Goal: Find contact information: Find contact information

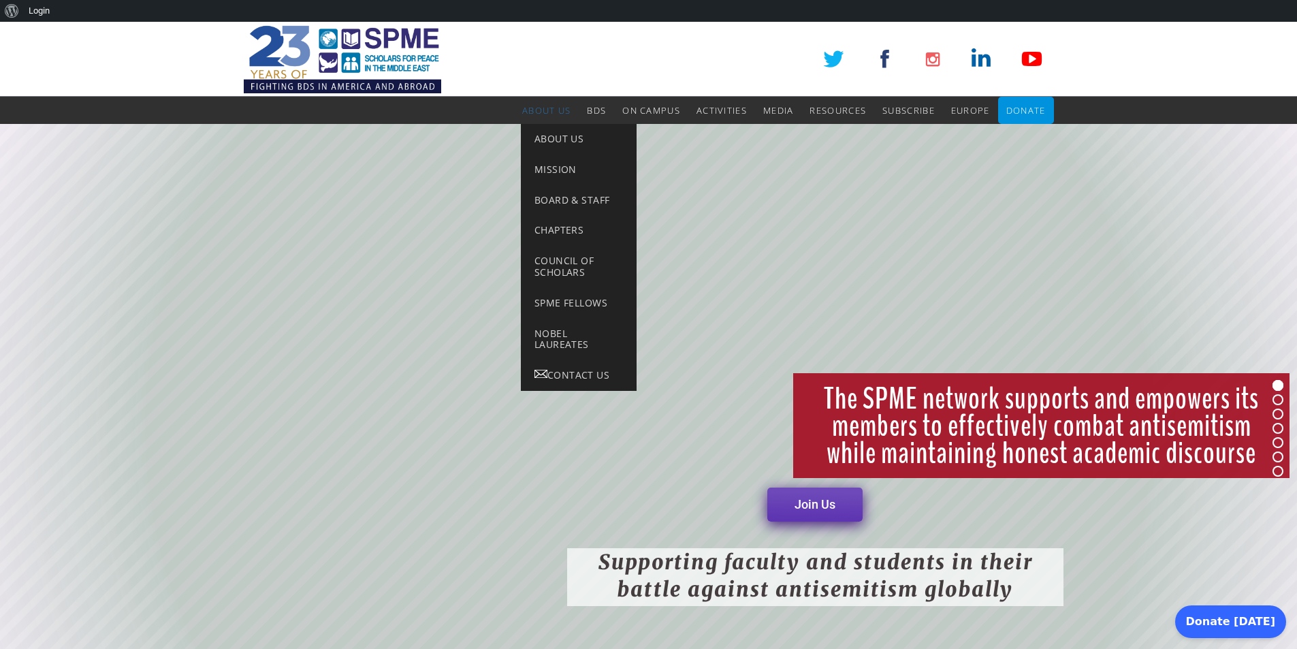
click at [551, 106] on span "About Us" at bounding box center [546, 110] width 48 height 12
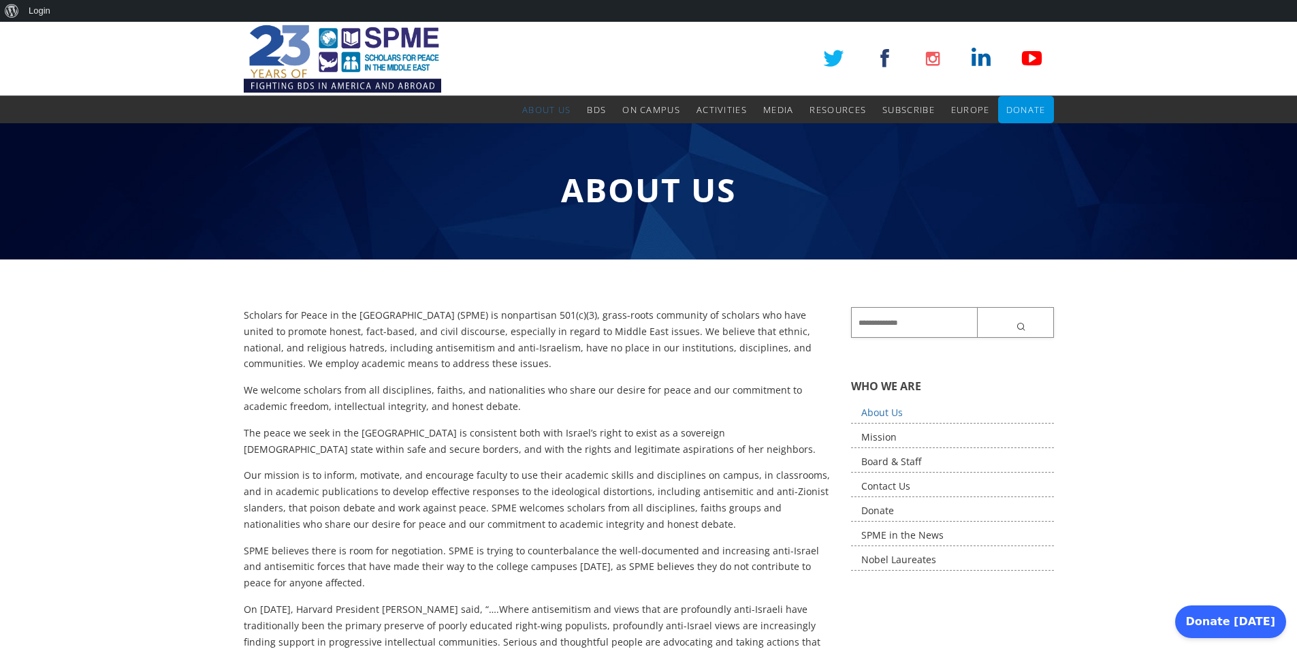
click at [882, 324] on input "text" at bounding box center [952, 322] width 203 height 31
paste input "**********"
type input "**********"
click at [977, 307] on button "submit" at bounding box center [1015, 322] width 77 height 31
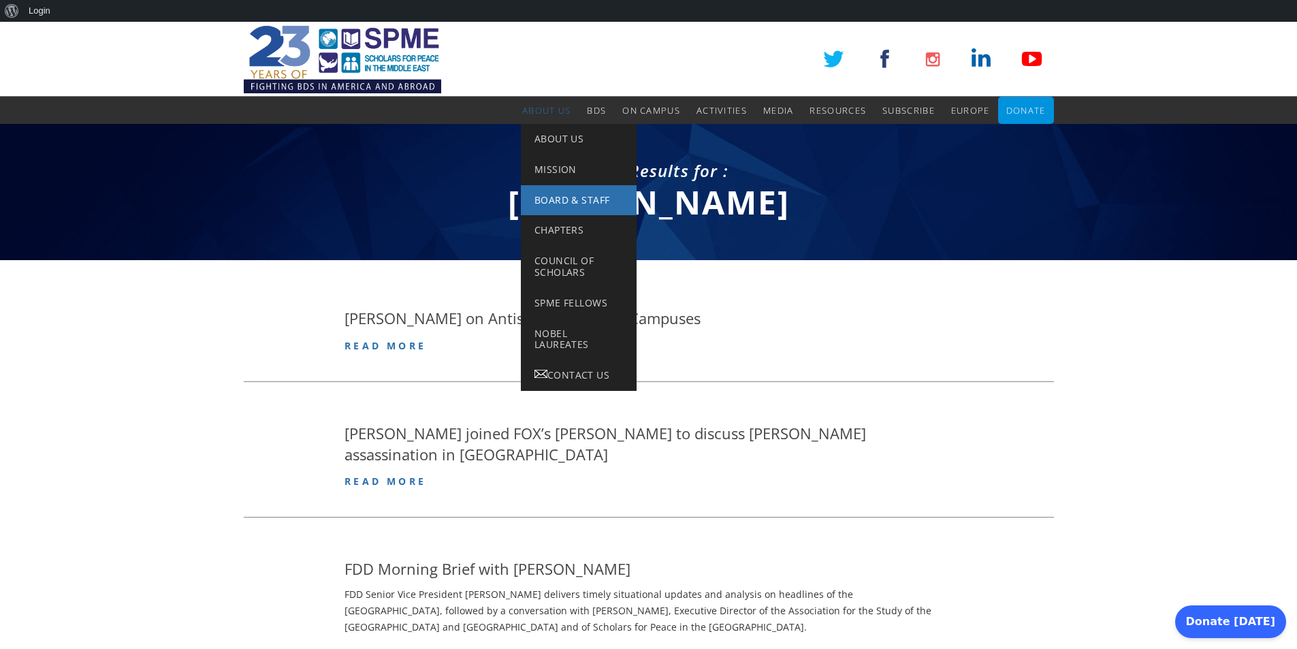
click at [577, 206] on span "Board & Staff" at bounding box center [572, 199] width 75 height 13
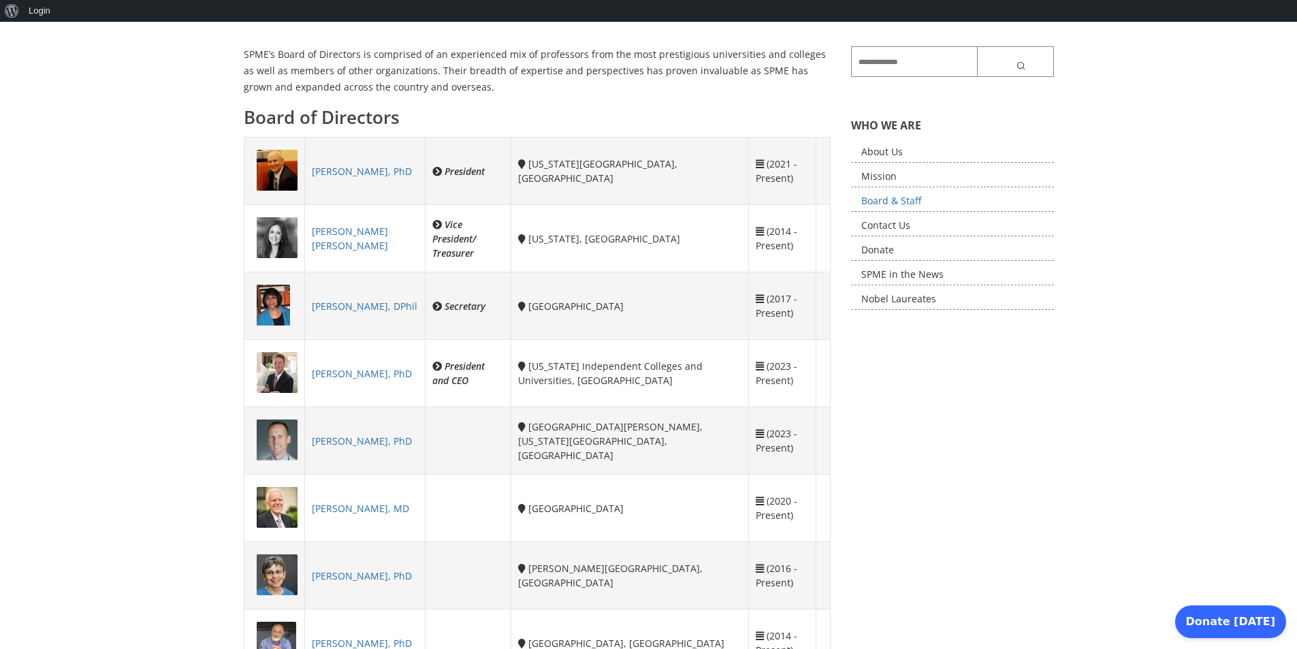
scroll to position [272, 0]
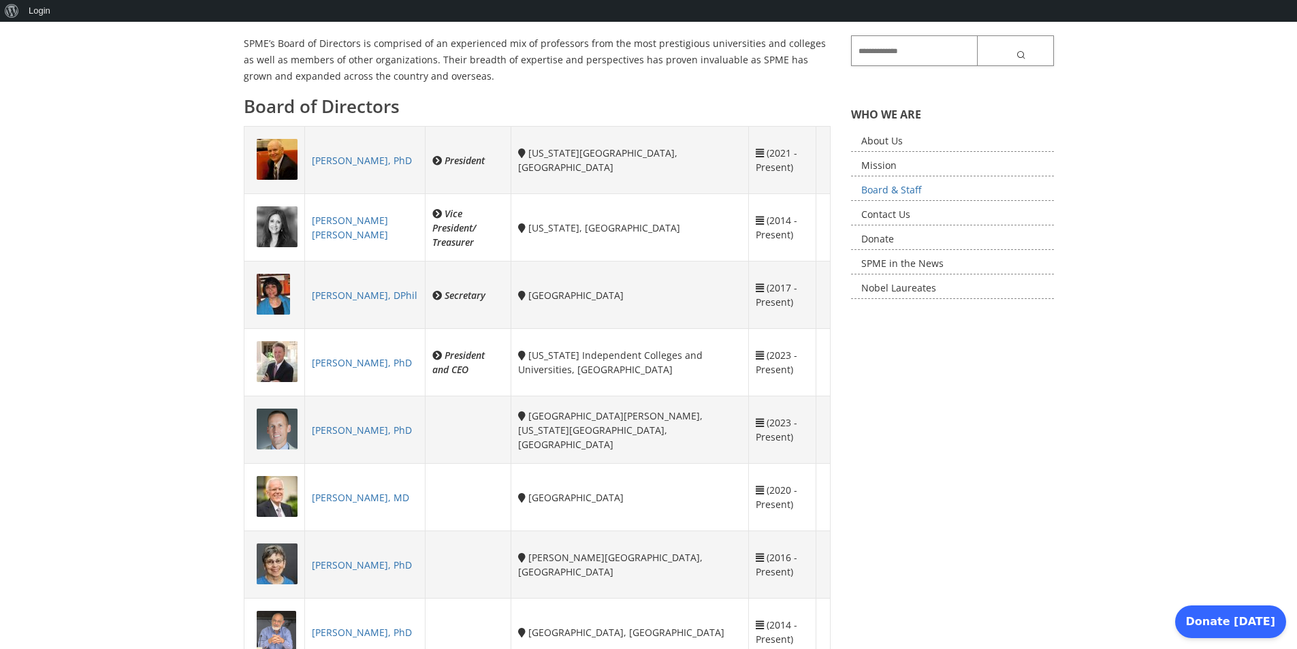
click at [890, 54] on input "text" at bounding box center [952, 50] width 203 height 31
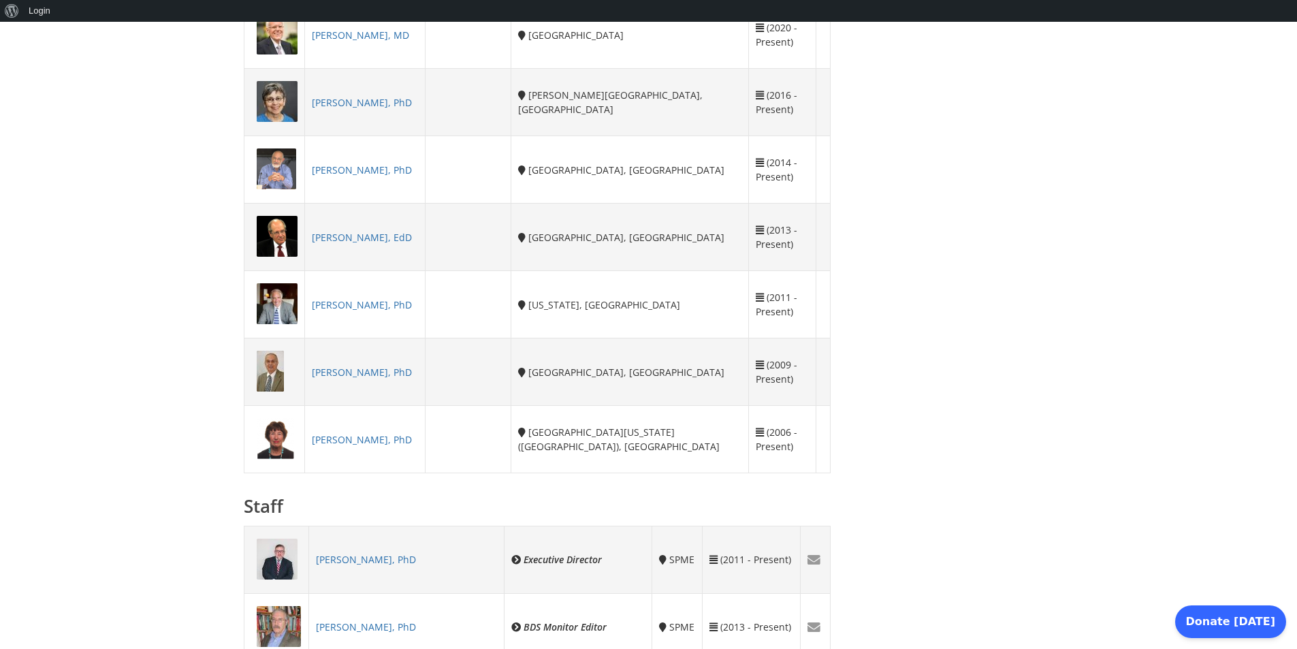
scroll to position [749, 0]
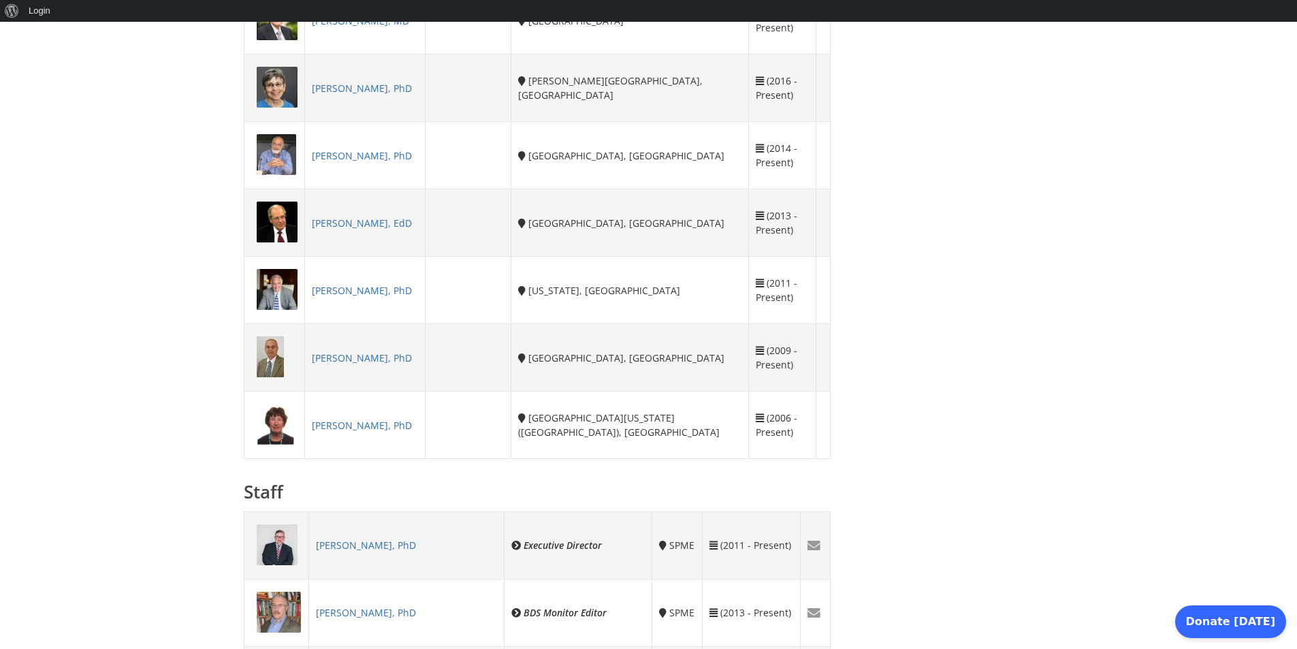
click at [400, 547] on link "[PERSON_NAME], PhD" at bounding box center [366, 545] width 100 height 13
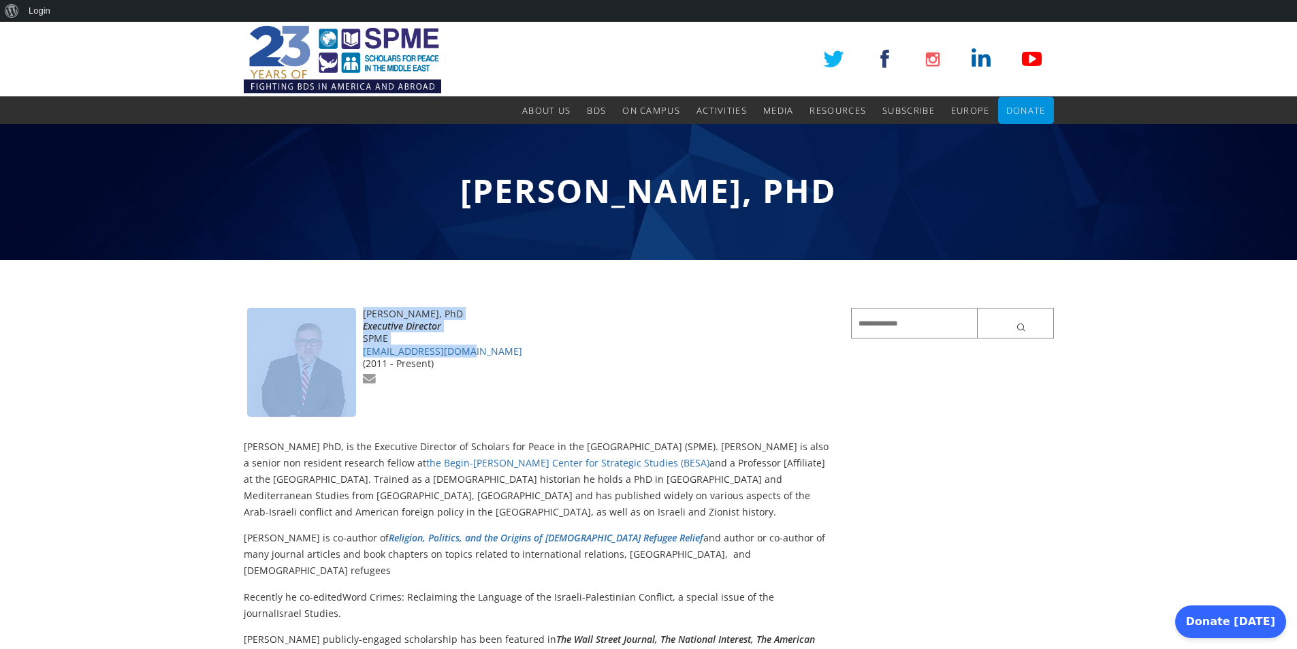
drag, startPoint x: 487, startPoint y: 350, endPoint x: 358, endPoint y: 357, distance: 128.9
click at [358, 357] on div "[PERSON_NAME], PhD Executive Director [PERSON_NAME] [PERSON_NAME][EMAIL_ADDRESS…" at bounding box center [538, 370] width 588 height 124
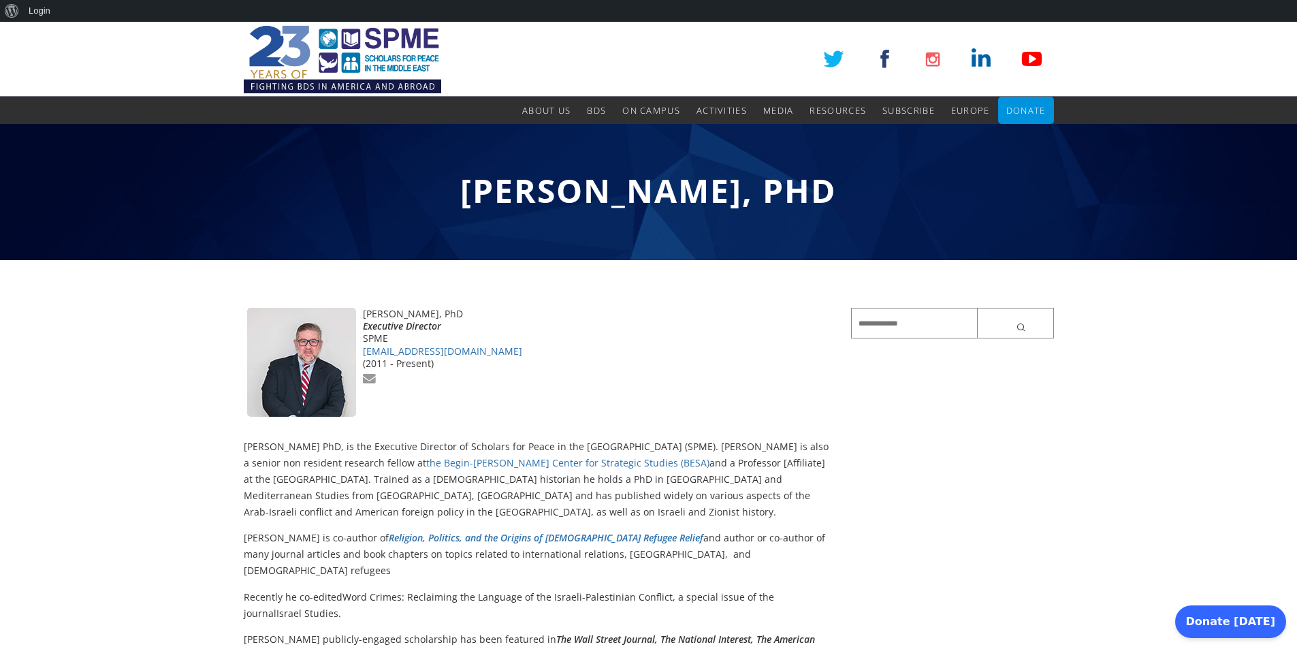
click at [453, 377] on div at bounding box center [538, 379] width 588 height 18
click at [451, 351] on link "aromirowsky@spme.org" at bounding box center [442, 351] width 159 height 13
